Goal: Check status: Check status

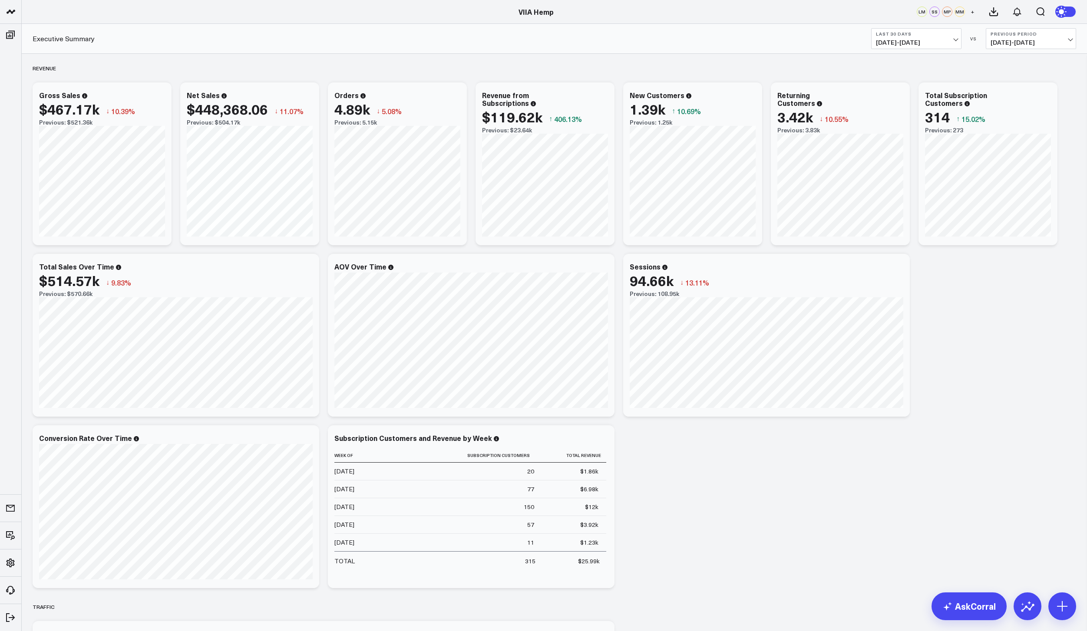
click at [920, 43] on span "07/19/25 - 08/17/25" at bounding box center [916, 42] width 81 height 7
click at [898, 222] on link "MTD" at bounding box center [915, 226] width 89 height 16
click at [1030, 603] on icon at bounding box center [1027, 607] width 14 height 14
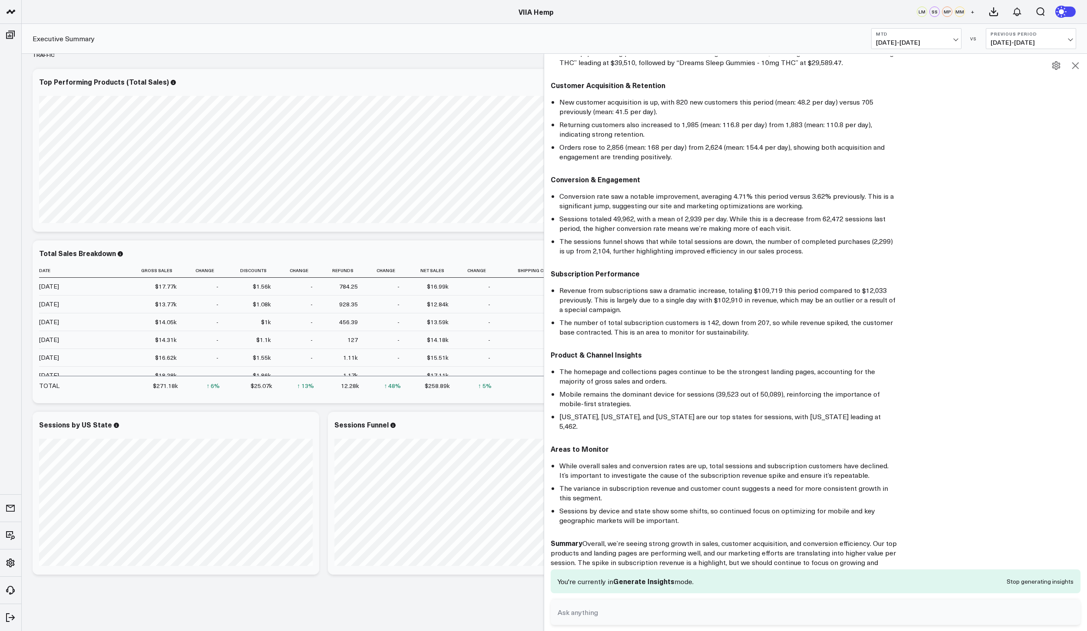
scroll to position [218, 0]
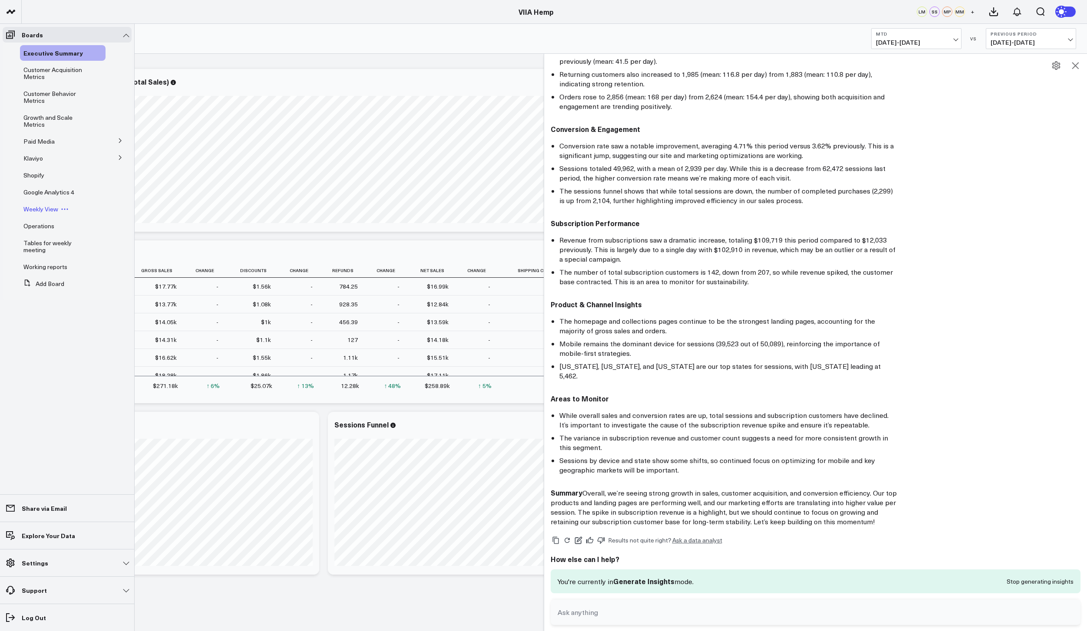
click at [45, 205] on span "Weekly View" at bounding box center [40, 209] width 35 height 8
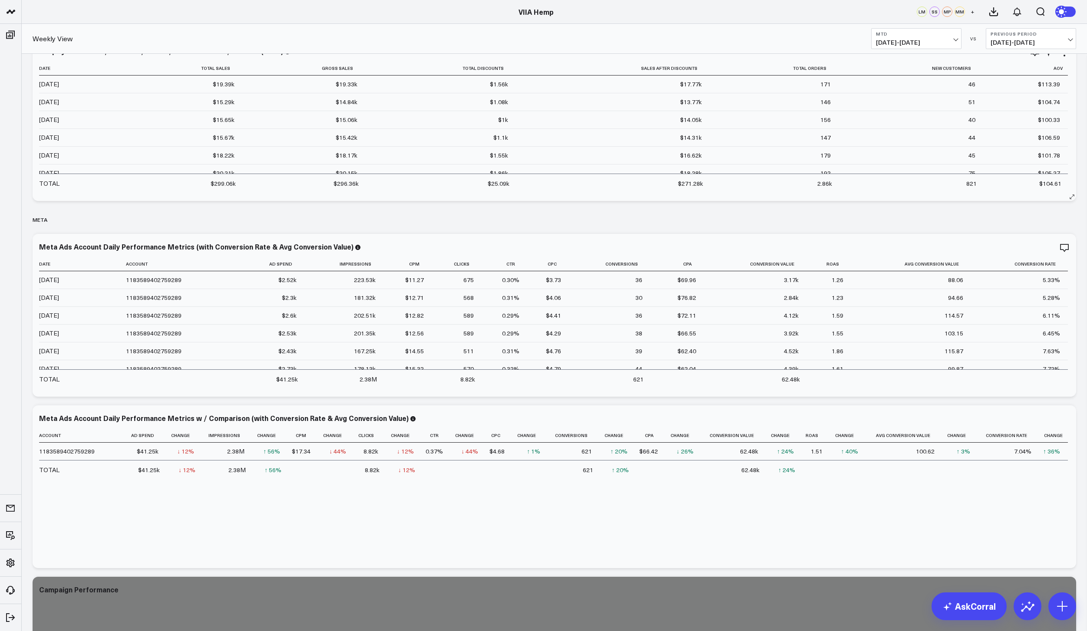
scroll to position [783, 0]
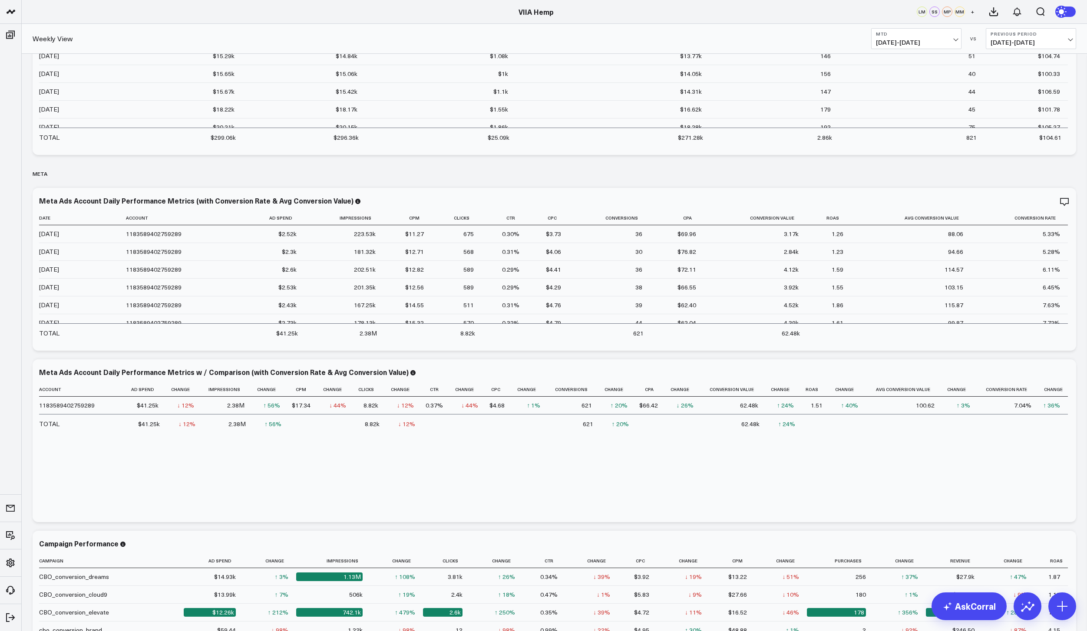
click at [935, 42] on span "08/01/25 - 08/17/25" at bounding box center [916, 42] width 81 height 7
click at [919, 73] on link "Last 7 Days" at bounding box center [915, 74] width 89 height 16
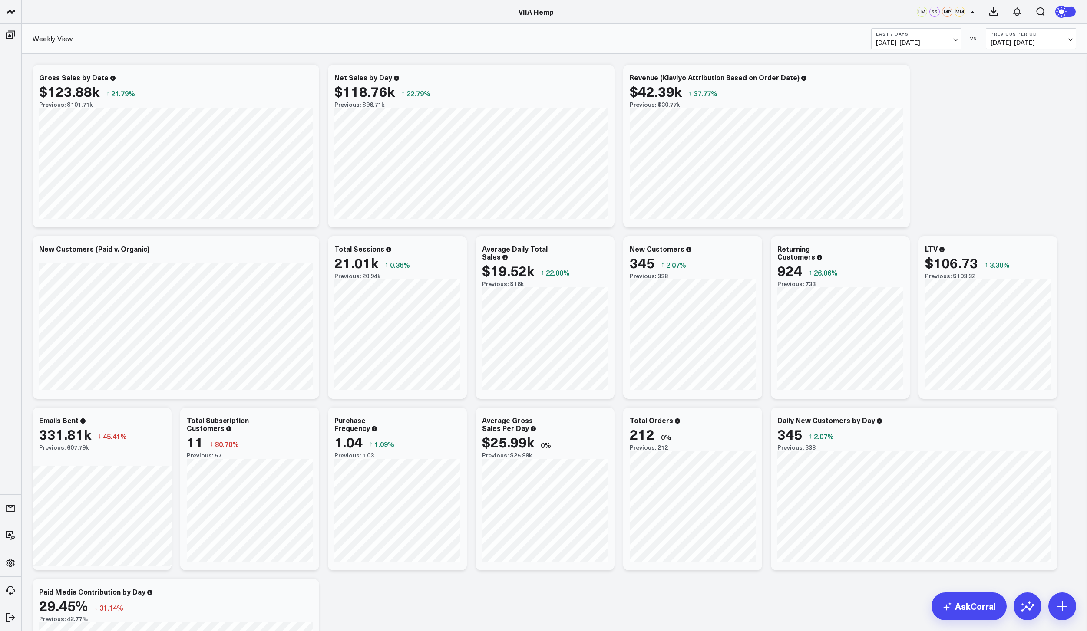
click at [954, 39] on span "08/11/25 - 08/17/25" at bounding box center [916, 42] width 81 height 7
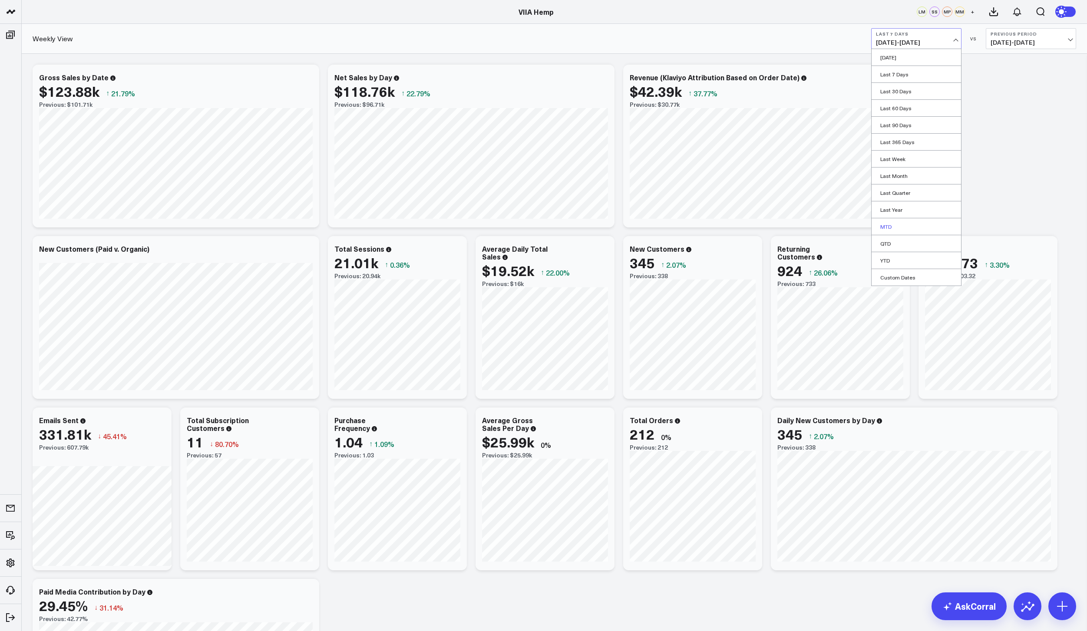
click at [908, 222] on link "MTD" at bounding box center [915, 226] width 89 height 16
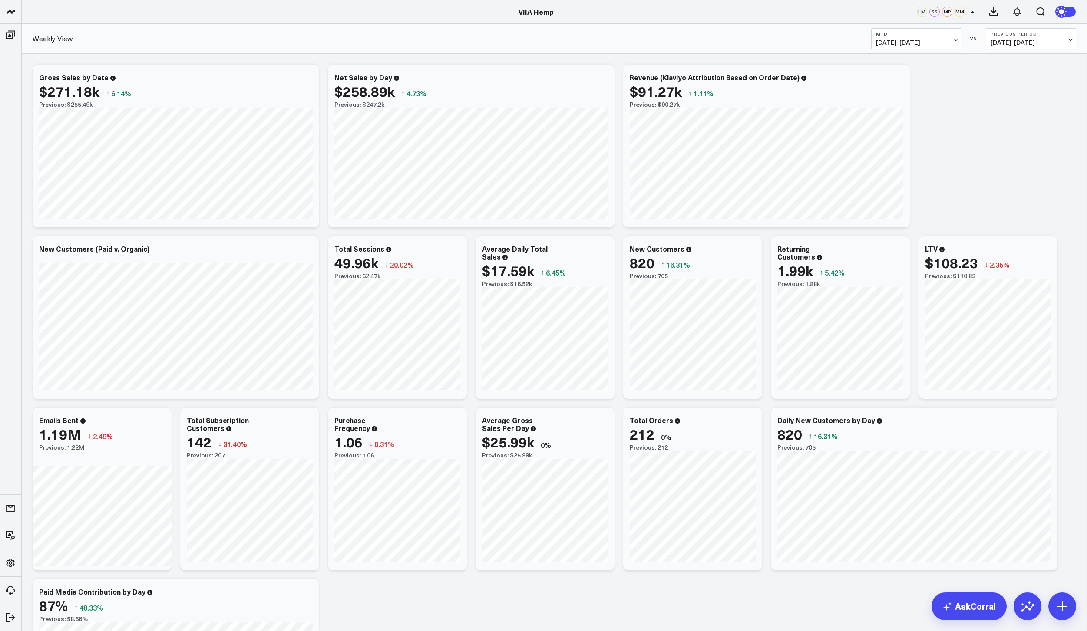
click at [899, 40] on span "08/01/25 - 08/17/25" at bounding box center [916, 42] width 81 height 7
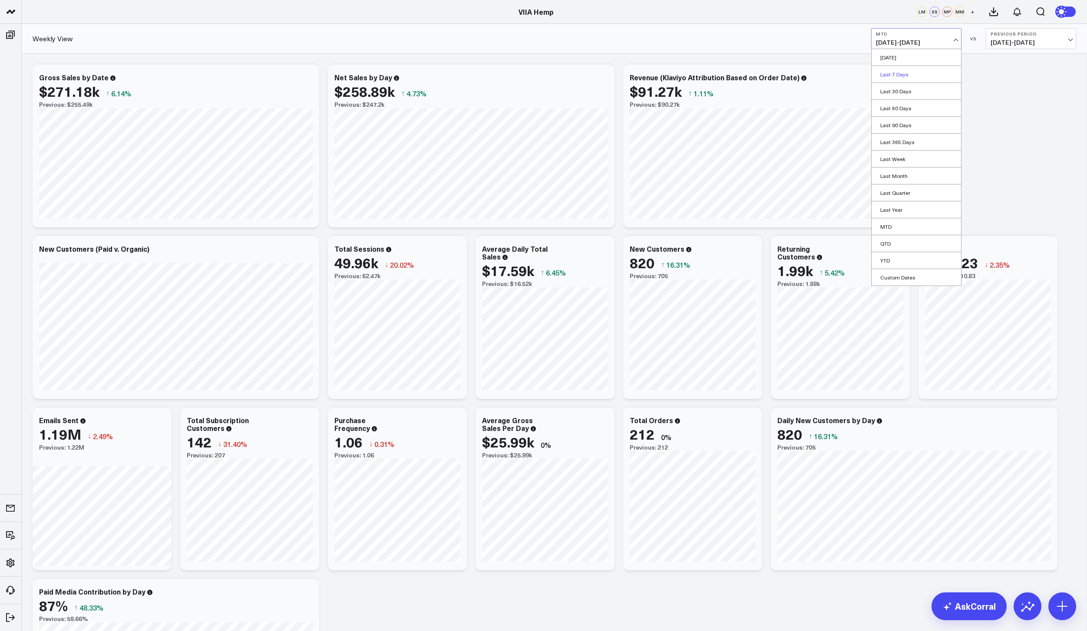
click at [899, 73] on link "Last 7 Days" at bounding box center [915, 74] width 89 height 16
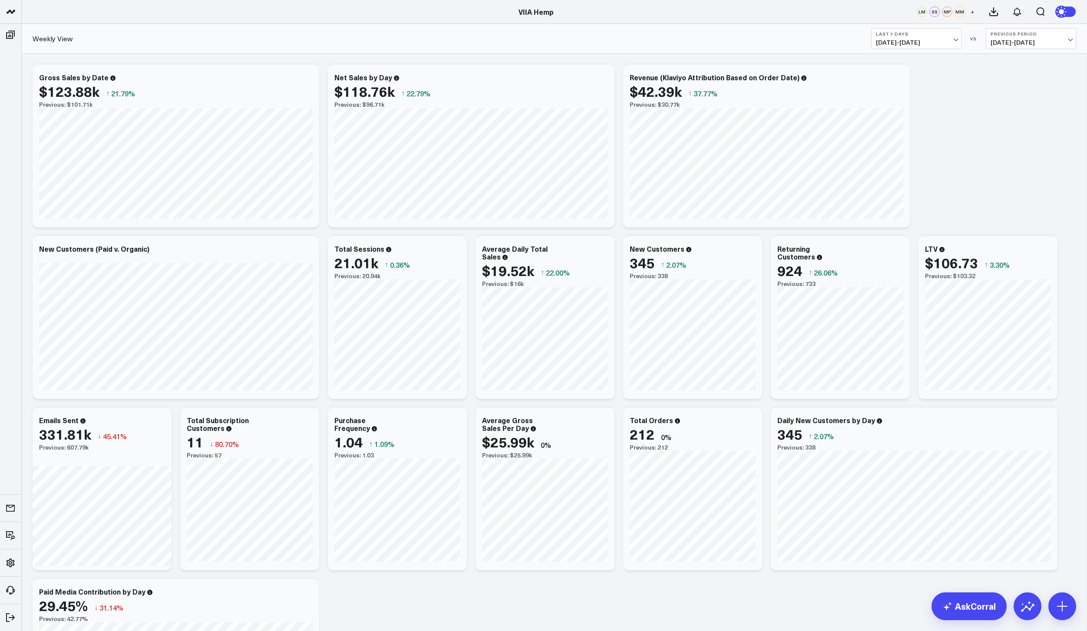
click at [935, 42] on span "08/11/25 - 08/17/25" at bounding box center [916, 42] width 81 height 7
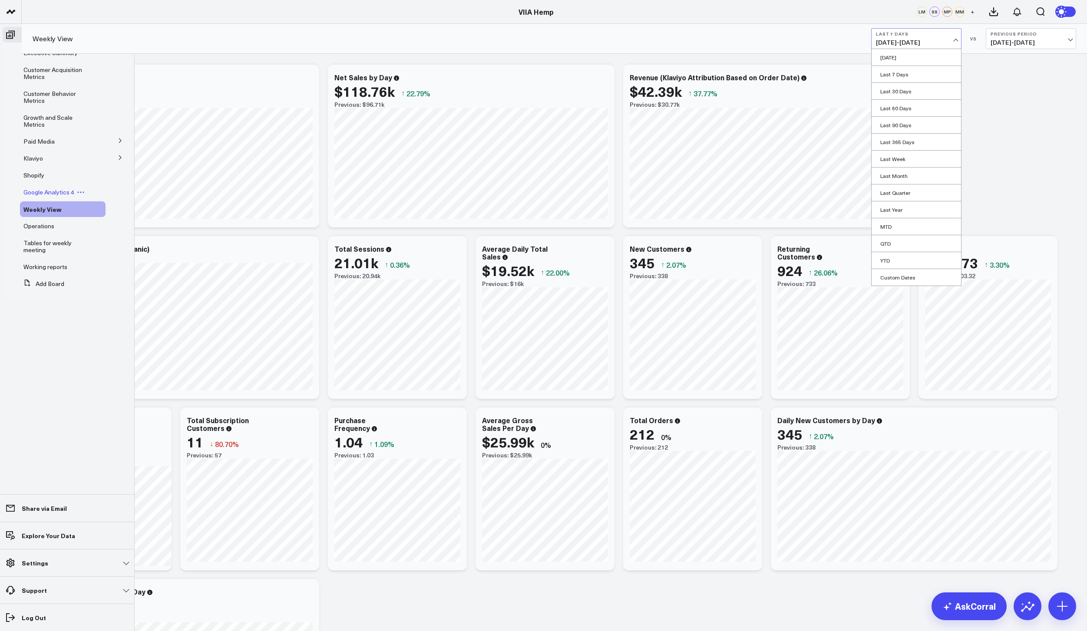
click at [58, 193] on span "Google Analytics 4" at bounding box center [48, 192] width 51 height 8
